Goal: Task Accomplishment & Management: Complete application form

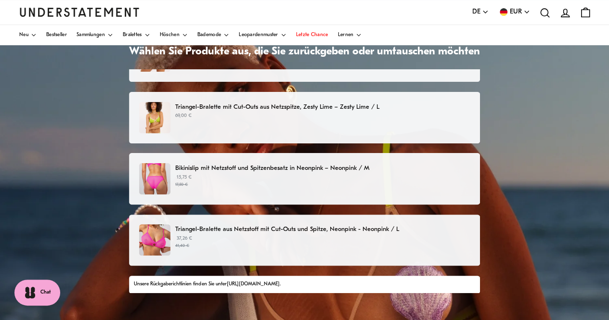
scroll to position [14, 0]
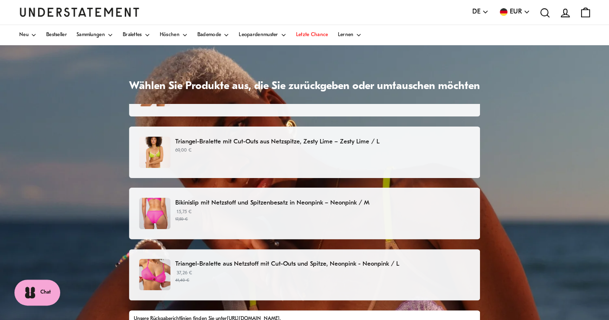
click at [157, 151] on img at bounding box center [154, 152] width 31 height 31
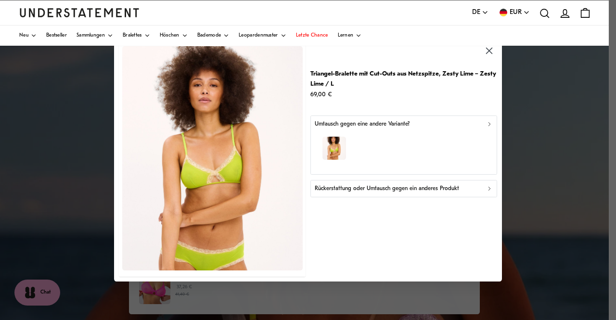
click at [490, 191] on icon "button" at bounding box center [489, 188] width 7 height 7
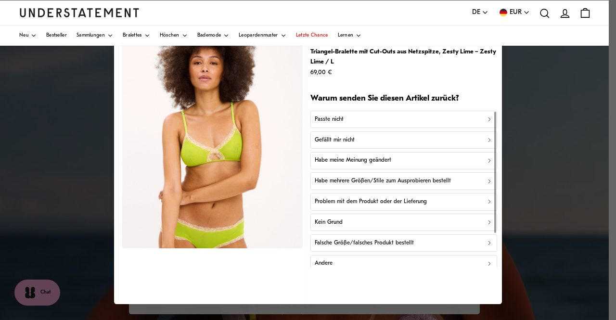
click at [486, 118] on icon "button" at bounding box center [489, 119] width 7 height 7
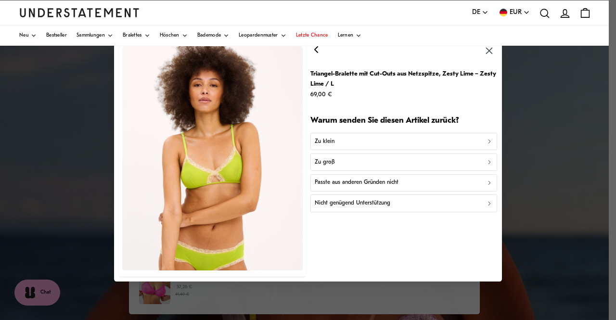
click at [487, 142] on icon "button" at bounding box center [489, 141] width 7 height 7
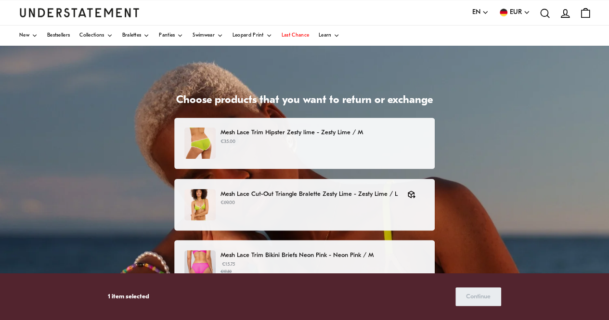
click at [285, 129] on p "Mesh Lace Trim Hipster Zesty lime - Zesty Lime / M" at bounding box center [322, 133] width 204 height 10
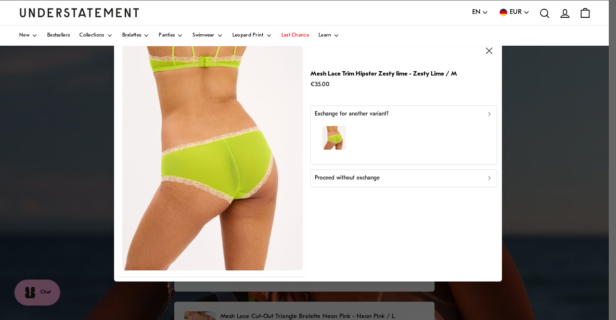
click at [491, 177] on icon "button" at bounding box center [489, 178] width 7 height 7
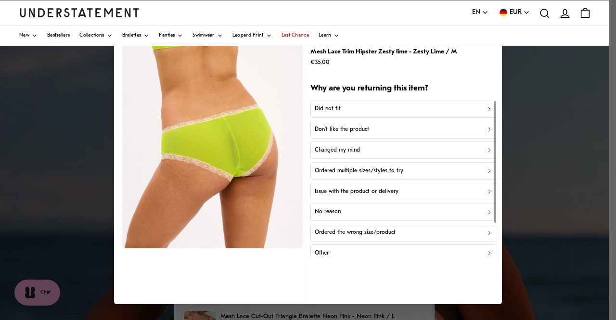
click at [486, 108] on icon "button" at bounding box center [489, 109] width 7 height 7
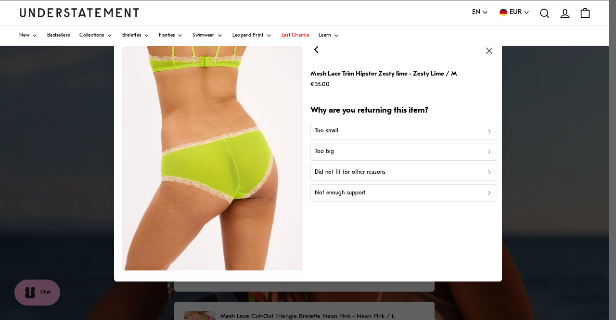
click at [359, 152] on div "Too big" at bounding box center [404, 151] width 178 height 9
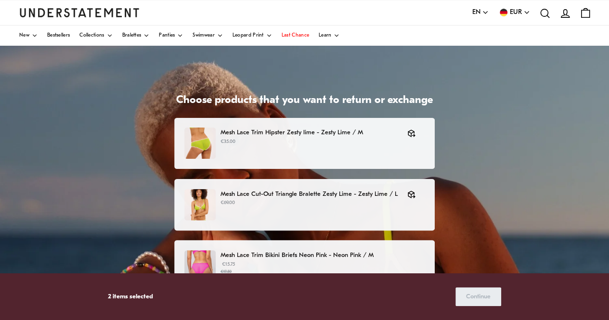
scroll to position [96, 0]
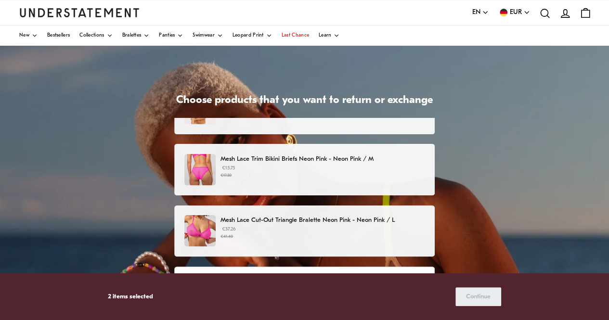
click at [347, 165] on p "€15.75 €17.50" at bounding box center [322, 172] width 204 height 14
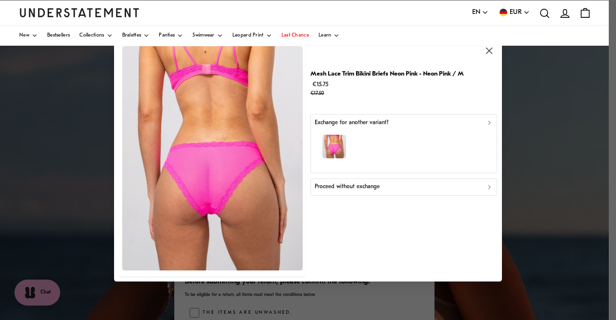
click at [487, 122] on icon "button" at bounding box center [489, 122] width 7 height 7
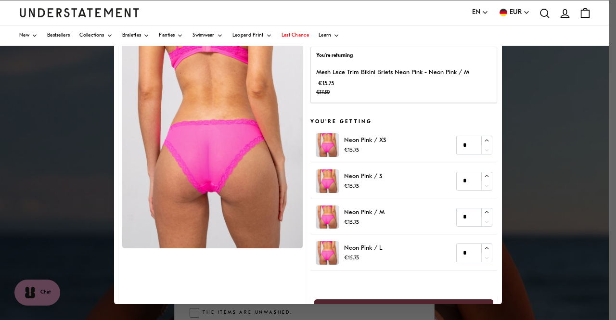
click at [221, 120] on img at bounding box center [212, 136] width 181 height 224
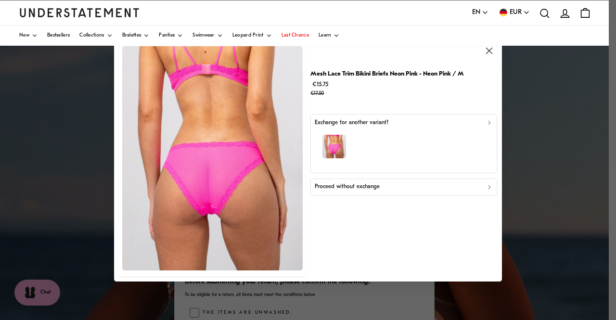
click at [491, 189] on icon "button" at bounding box center [489, 187] width 7 height 7
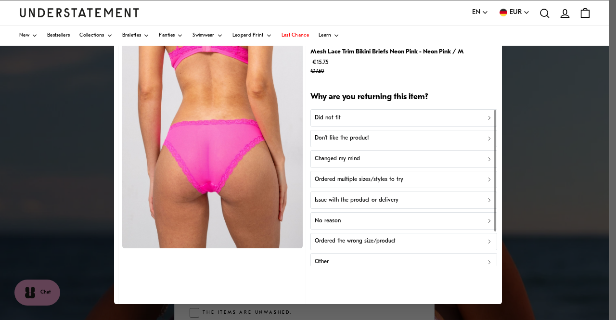
click at [486, 118] on icon "button" at bounding box center [489, 118] width 7 height 7
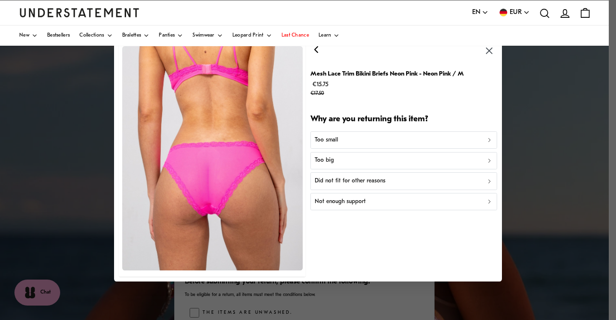
click at [491, 161] on icon "button" at bounding box center [489, 160] width 7 height 7
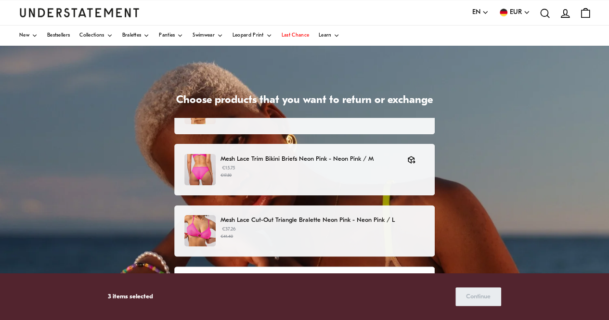
scroll to position [96, 0]
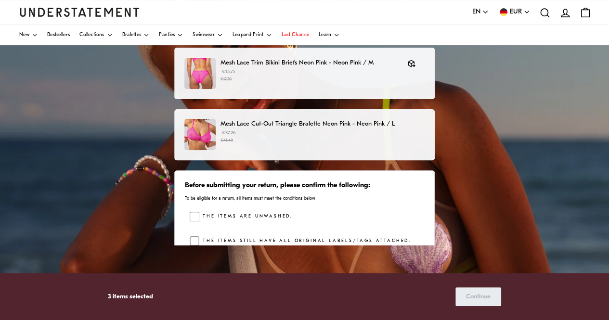
click at [359, 123] on p "Mesh Lace Cut-Out Triangle Bralette Neon Pink - Neon Pink / L" at bounding box center [322, 124] width 204 height 10
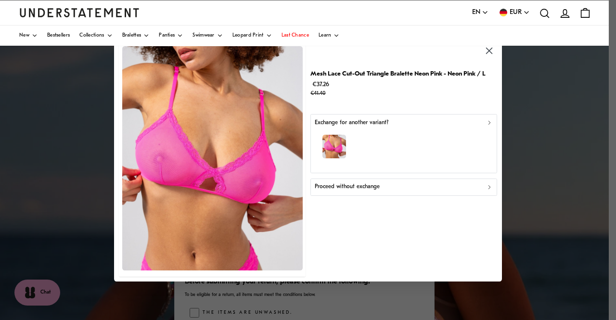
click at [488, 188] on icon "button" at bounding box center [489, 187] width 7 height 7
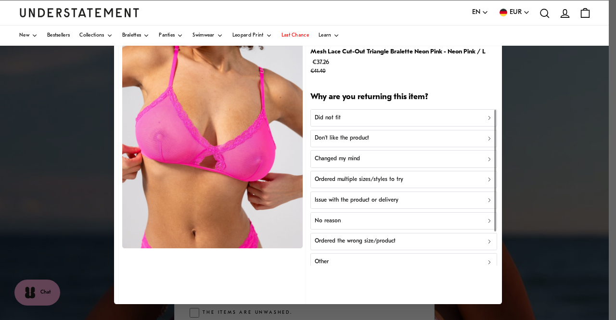
click at [486, 118] on icon "button" at bounding box center [489, 118] width 7 height 7
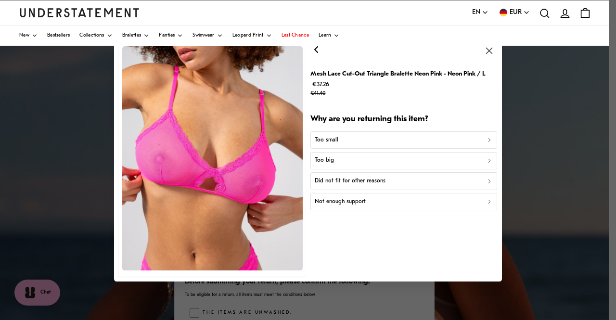
click at [487, 141] on icon "button" at bounding box center [489, 140] width 7 height 7
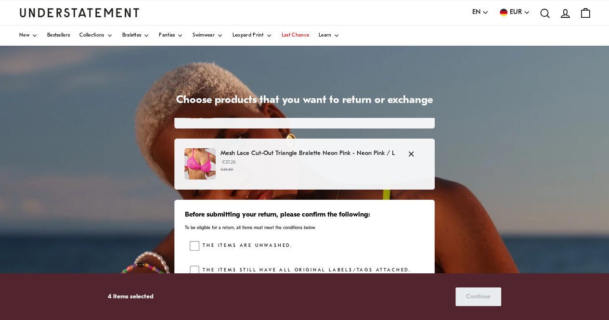
scroll to position [48, 0]
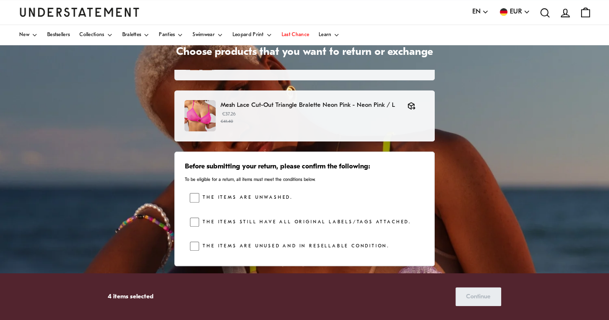
click at [482, 12] on icon "button" at bounding box center [485, 12] width 7 height 7
click at [478, 49] on span "Deutsch" at bounding box center [480, 49] width 17 height 8
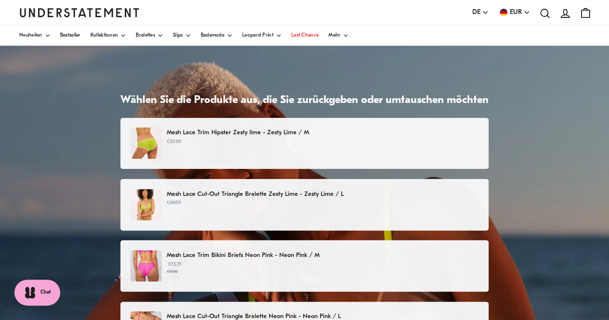
click at [284, 129] on p "Mesh Lace Trim Hipster Zesty lime - Zesty Lime / M" at bounding box center [323, 133] width 312 height 10
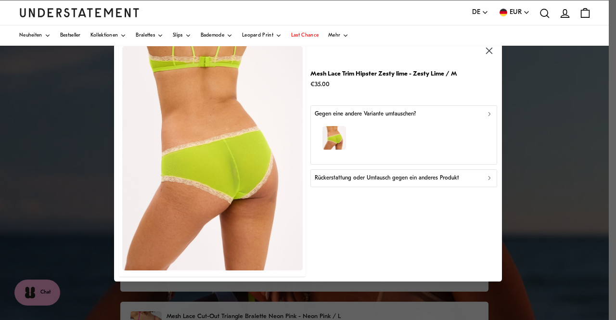
click at [487, 180] on icon "button" at bounding box center [489, 178] width 7 height 7
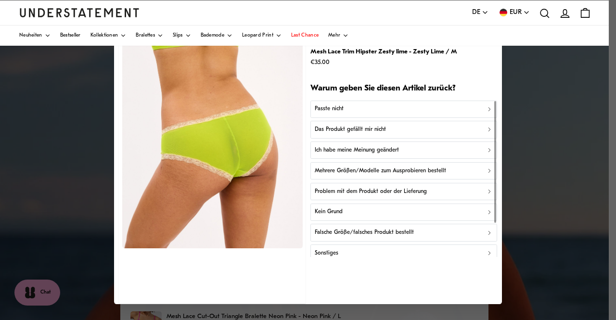
click at [486, 131] on icon "button" at bounding box center [489, 130] width 7 height 7
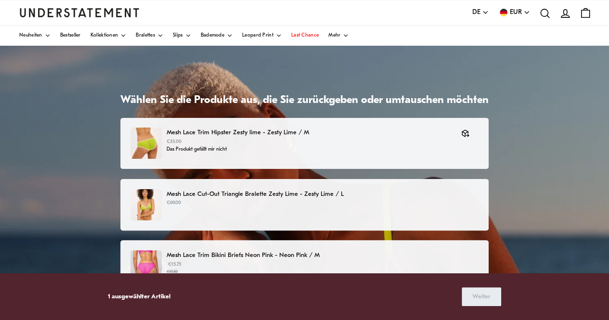
click at [310, 192] on p "Mesh Lace Cut-Out Triangle Bralette Zesty Lime - Zesty Lime / L" at bounding box center [323, 194] width 312 height 10
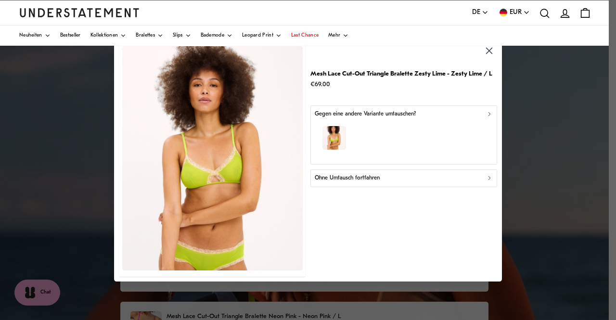
click at [488, 178] on icon "button" at bounding box center [489, 178] width 7 height 7
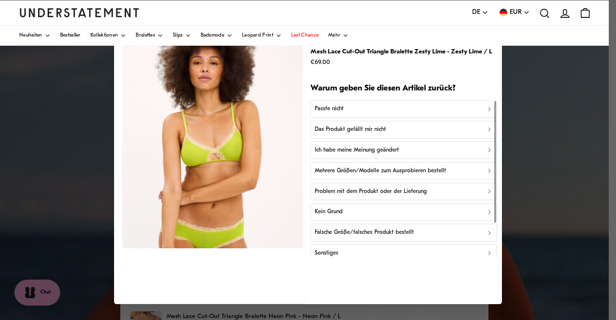
click at [477, 130] on div "Das Produkt gefällt mir nicht" at bounding box center [404, 129] width 178 height 9
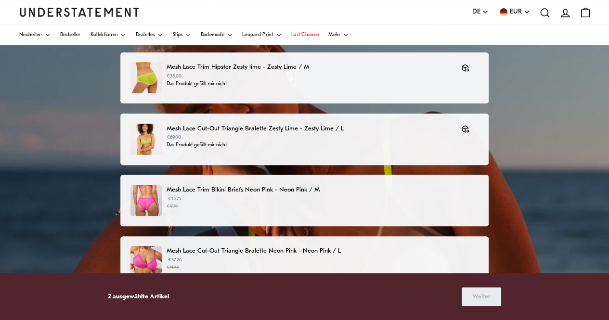
scroll to position [144, 0]
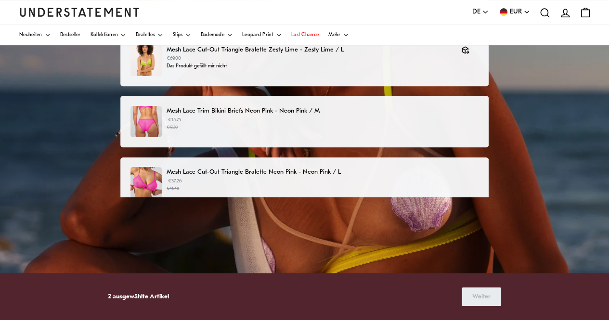
click at [290, 108] on p "Mesh Lace Trim Bikini Briefs Neon Pink - Neon Pink / M" at bounding box center [323, 111] width 312 height 10
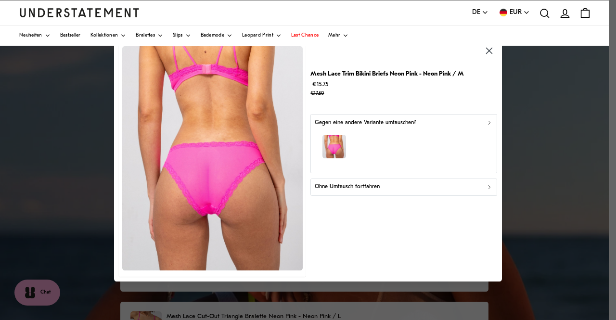
click at [491, 186] on icon "button" at bounding box center [489, 187] width 7 height 7
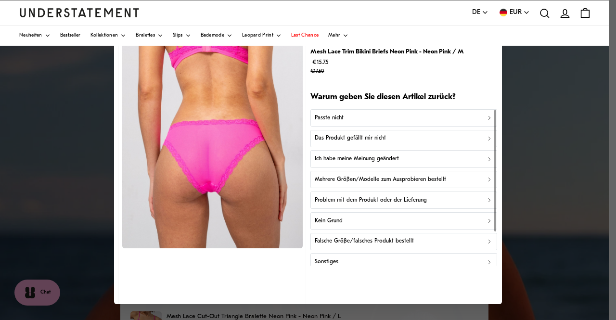
click at [486, 137] on icon "button" at bounding box center [489, 138] width 7 height 7
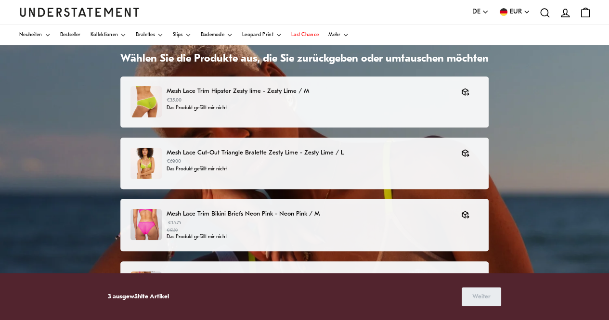
scroll to position [96, 0]
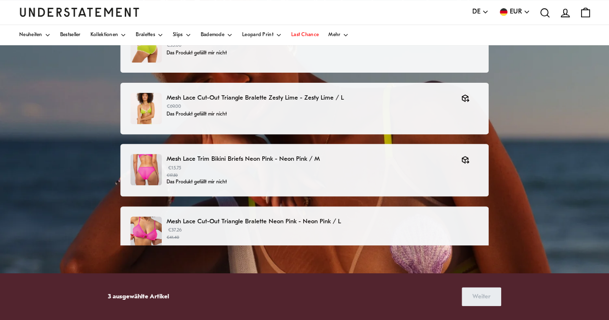
click at [432, 220] on p "Mesh Lace Cut-Out Triangle Bralette Neon Pink - Neon Pink / L" at bounding box center [323, 222] width 312 height 10
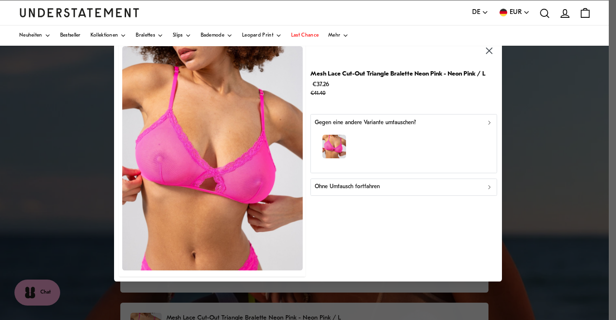
click at [488, 186] on icon "button" at bounding box center [489, 187] width 7 height 7
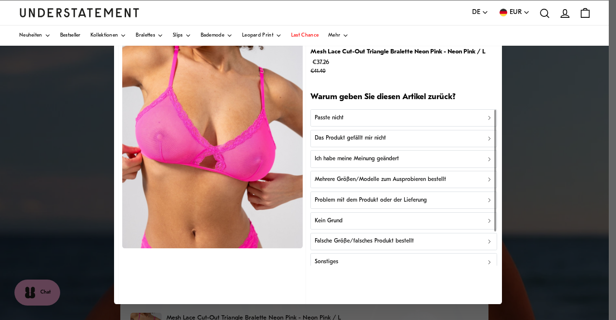
click at [374, 140] on p "Das Produkt gefällt mir nicht" at bounding box center [350, 138] width 71 height 9
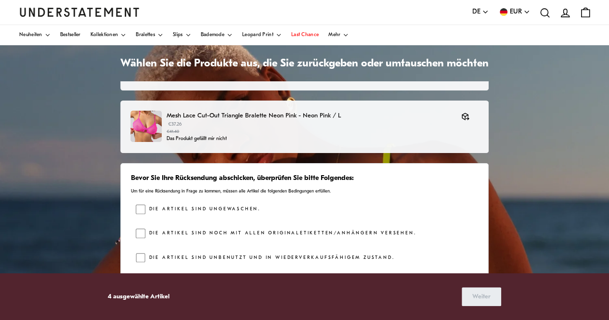
scroll to position [48, 0]
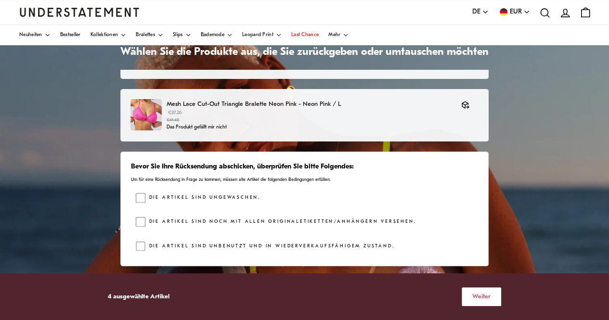
click at [478, 298] on span "Weiter" at bounding box center [481, 297] width 18 height 18
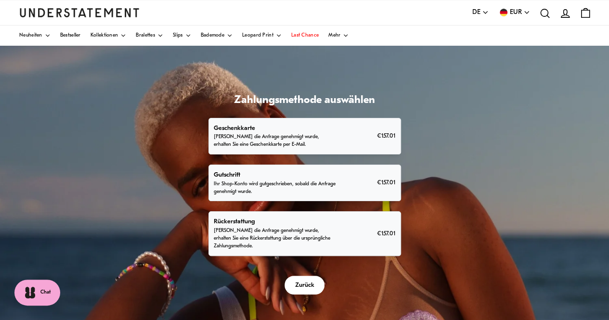
click at [256, 224] on p "Rückerstattung" at bounding box center [275, 222] width 123 height 10
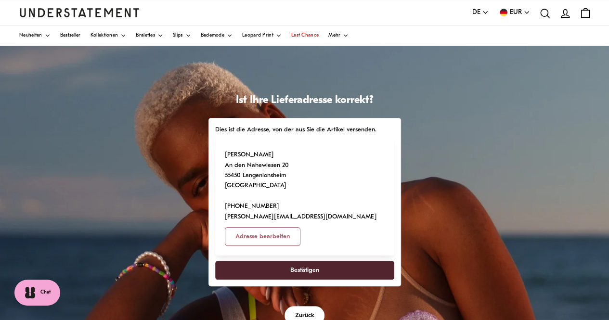
click at [305, 261] on span "Bestätigen" at bounding box center [304, 270] width 29 height 18
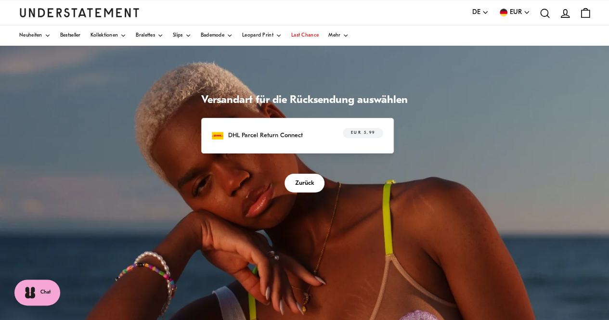
click at [286, 131] on p "DHL Parcel Return Connect" at bounding box center [265, 135] width 75 height 10
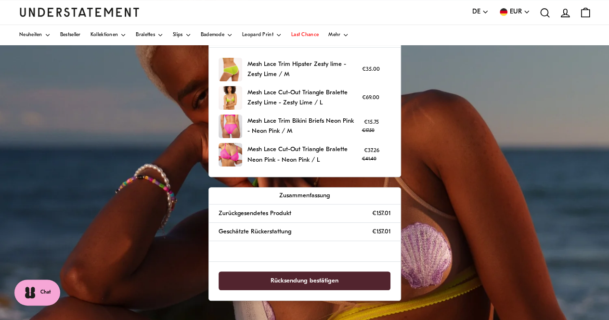
scroll to position [96, 0]
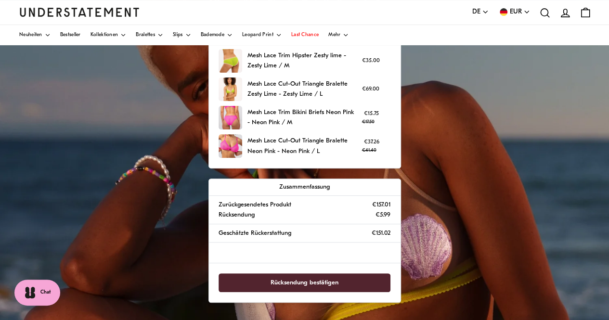
click at [297, 281] on span "Rücksendung bestätigen" at bounding box center [305, 283] width 68 height 18
